Goal: Information Seeking & Learning: Check status

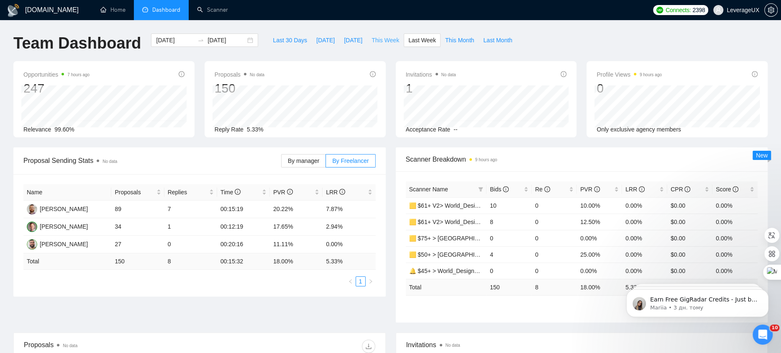
click at [394, 40] on span "This Week" at bounding box center [386, 40] width 28 height 9
type input "[DATE]"
drag, startPoint x: 321, startPoint y: 209, endPoint x: 352, endPoint y: 206, distance: 31.1
click at [352, 206] on tr "[PERSON_NAME] 55 1 00:16:22 7.27% 1.82%" at bounding box center [199, 209] width 352 height 18
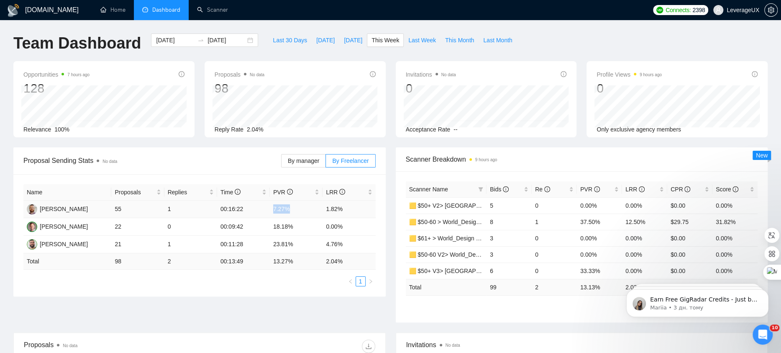
drag, startPoint x: 287, startPoint y: 209, endPoint x: 293, endPoint y: 209, distance: 5.9
click at [293, 209] on tr "[PERSON_NAME] 55 1 00:16:22 7.27% 1.82%" at bounding box center [199, 209] width 352 height 18
click at [245, 300] on div "Proposal Sending Stats No data By manager By Freelancer Name Proposals Replies …" at bounding box center [390, 239] width 764 height 185
drag, startPoint x: 272, startPoint y: 226, endPoint x: 308, endPoint y: 227, distance: 36.0
click at [309, 225] on td "18.18%" at bounding box center [296, 227] width 53 height 18
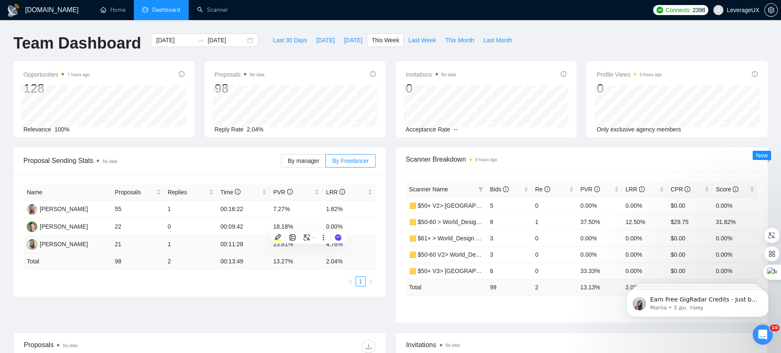
click at [272, 249] on td "23.81%" at bounding box center [296, 245] width 53 height 18
click at [414, 44] on span "Last Week" at bounding box center [422, 40] width 28 height 9
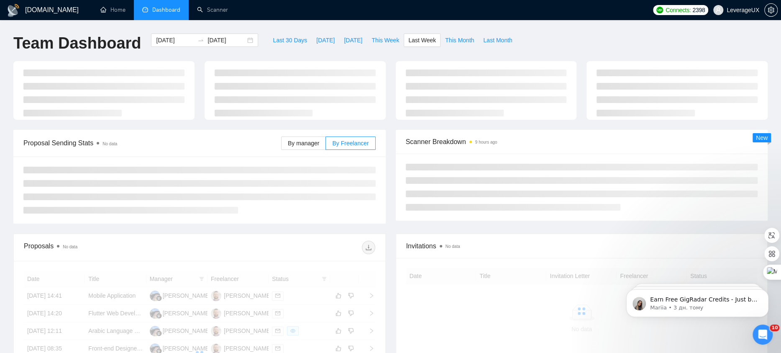
type input "2025-08-04"
type input "2025-08-10"
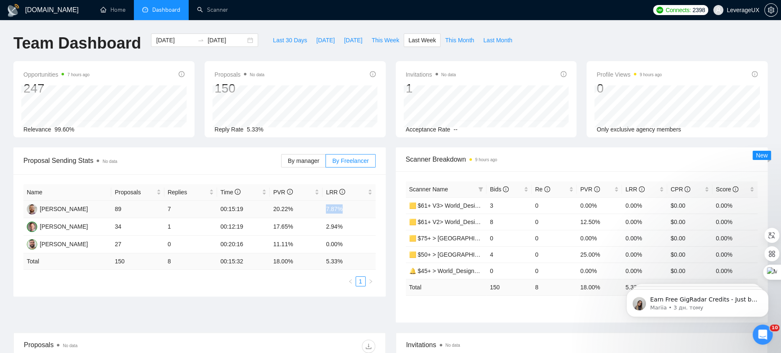
drag, startPoint x: 324, startPoint y: 209, endPoint x: 346, endPoint y: 208, distance: 21.8
click at [344, 208] on td "7.87%" at bounding box center [349, 209] width 53 height 18
click at [382, 208] on div "Name Proposals Replies Time PVR LRR Antony Korolyk 89 7 00:15:19 20.22% 7.87% T…" at bounding box center [199, 235] width 372 height 122
click at [380, 41] on span "This Week" at bounding box center [386, 40] width 28 height 9
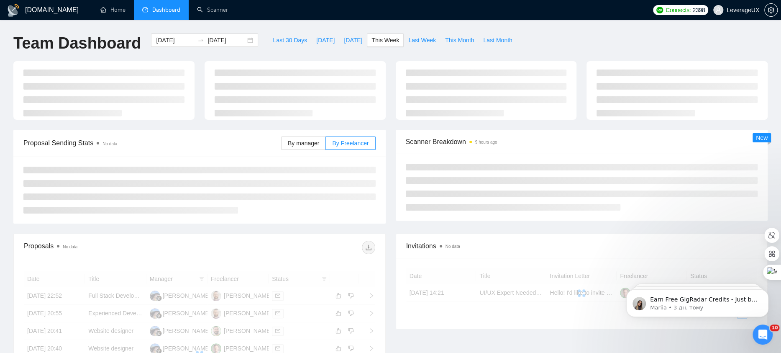
type input "2025-08-11"
type input "2025-08-17"
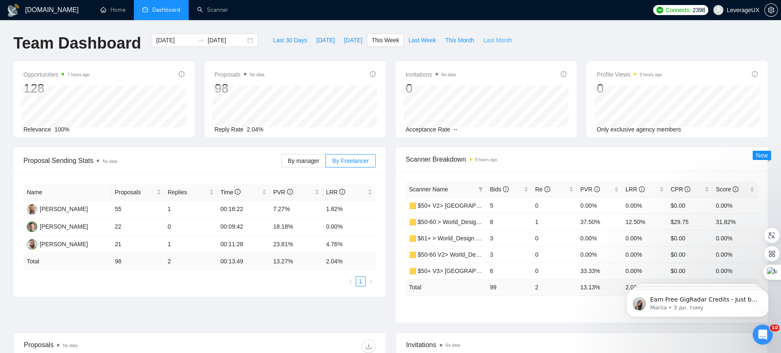
click at [488, 38] on span "Last Month" at bounding box center [497, 40] width 29 height 9
type input "2025-07-01"
type input "2025-07-31"
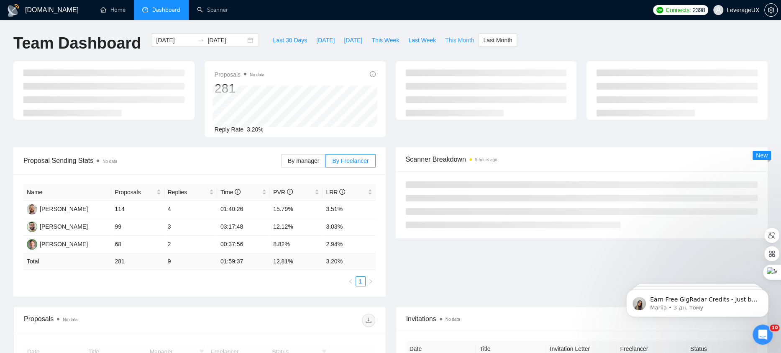
click at [452, 41] on span "This Month" at bounding box center [459, 40] width 29 height 9
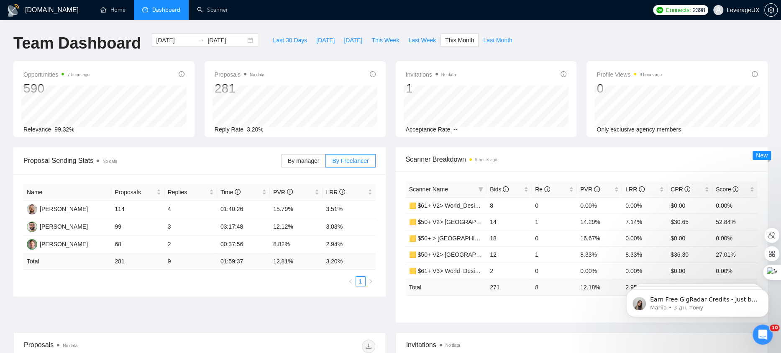
type input "2025-08-01"
type input "2025-08-31"
click at [499, 185] on span "Bids" at bounding box center [506, 189] width 32 height 9
drag, startPoint x: 582, startPoint y: 204, endPoint x: 615, endPoint y: 205, distance: 32.6
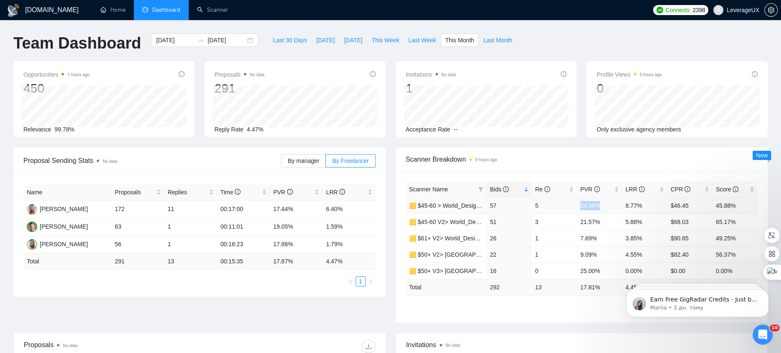
click at [615, 205] on td "24.56%" at bounding box center [599, 205] width 45 height 16
drag, startPoint x: 626, startPoint y: 203, endPoint x: 651, endPoint y: 204, distance: 24.7
click at [651, 204] on td "8.77%" at bounding box center [644, 205] width 45 height 16
click at [574, 156] on span "Scanner Breakdown 9 hours ago" at bounding box center [582, 159] width 352 height 10
drag, startPoint x: 703, startPoint y: 159, endPoint x: 657, endPoint y: 159, distance: 46.9
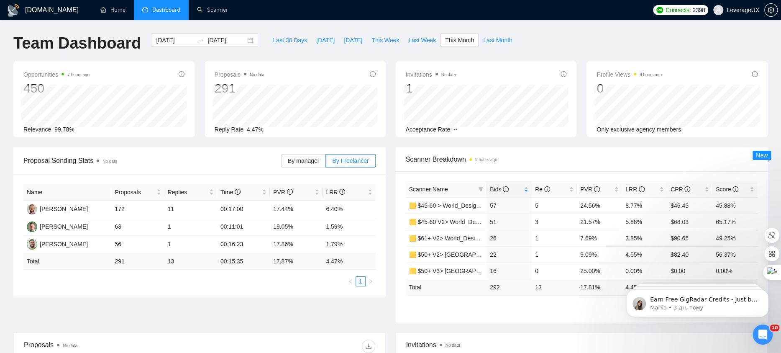
click at [657, 159] on span "Scanner Breakdown 9 hours ago" at bounding box center [582, 159] width 352 height 10
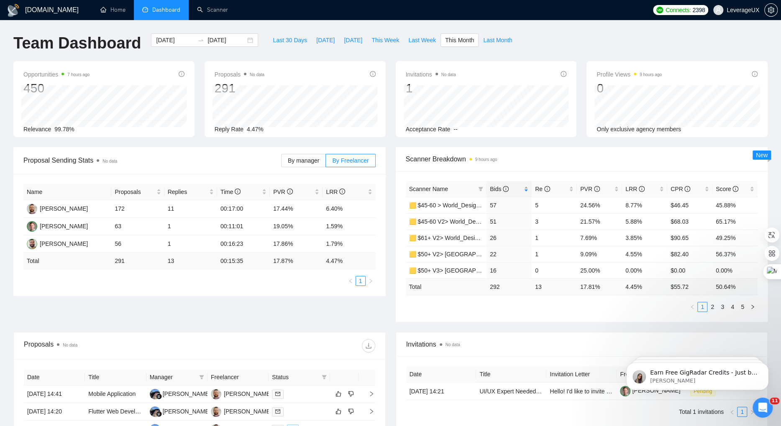
drag, startPoint x: 487, startPoint y: 187, endPoint x: 498, endPoint y: 190, distance: 11.1
click at [490, 187] on div "Bids" at bounding box center [509, 189] width 38 height 9
click at [497, 187] on span "Bids" at bounding box center [499, 189] width 19 height 7
click at [498, 188] on span "Bids" at bounding box center [499, 189] width 19 height 7
click at [375, 39] on span "This Week" at bounding box center [386, 40] width 28 height 9
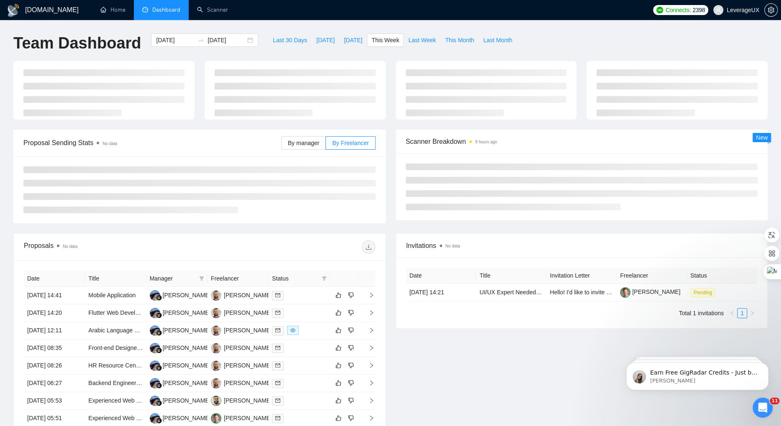
type input "2025-08-11"
type input "2025-08-17"
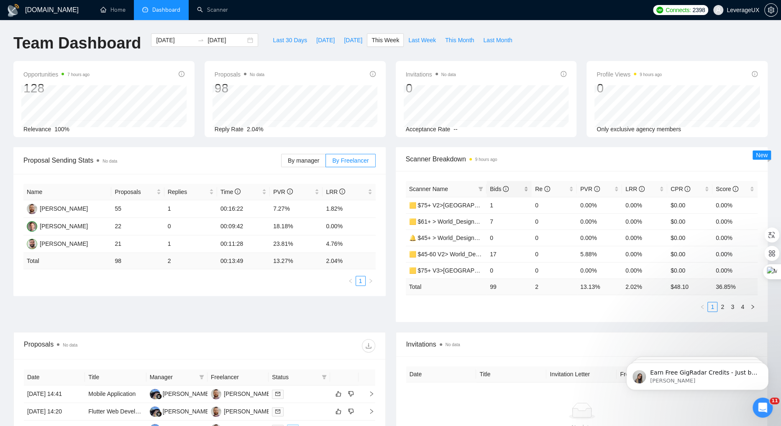
click at [503, 188] on span "Bids" at bounding box center [499, 189] width 19 height 7
